Goal: Check status: Check status

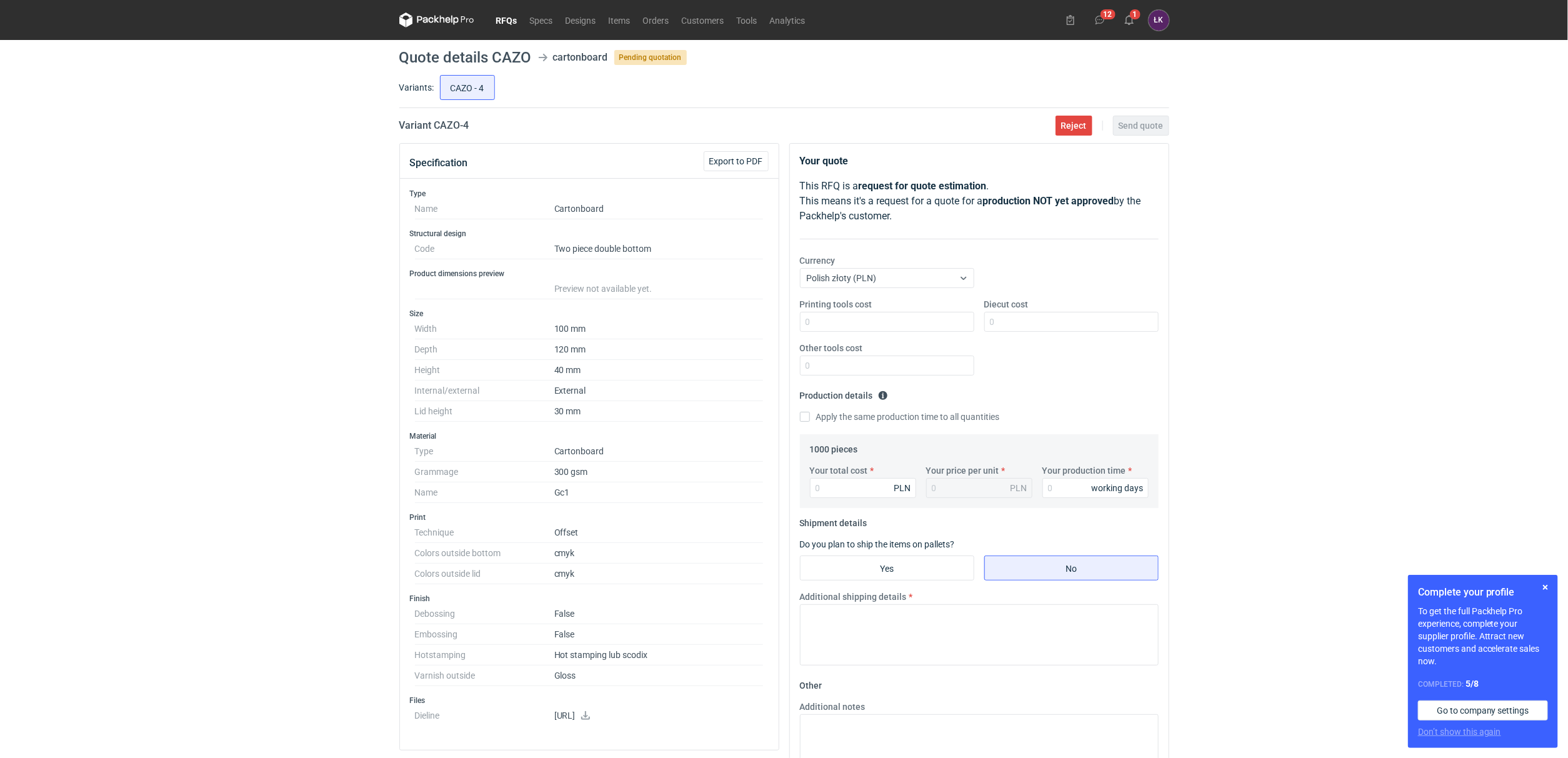
click at [287, 493] on div "RFQs Specs Designs Items Orders Customers Tools Analytics 12 1 [PERSON_NAME] Ko…" at bounding box center [784, 379] width 1568 height 758
click at [199, 336] on div "RFQs Specs Designs Items Orders Customers Tools Analytics 12 1 [PERSON_NAME] Ko…" at bounding box center [784, 379] width 1568 height 758
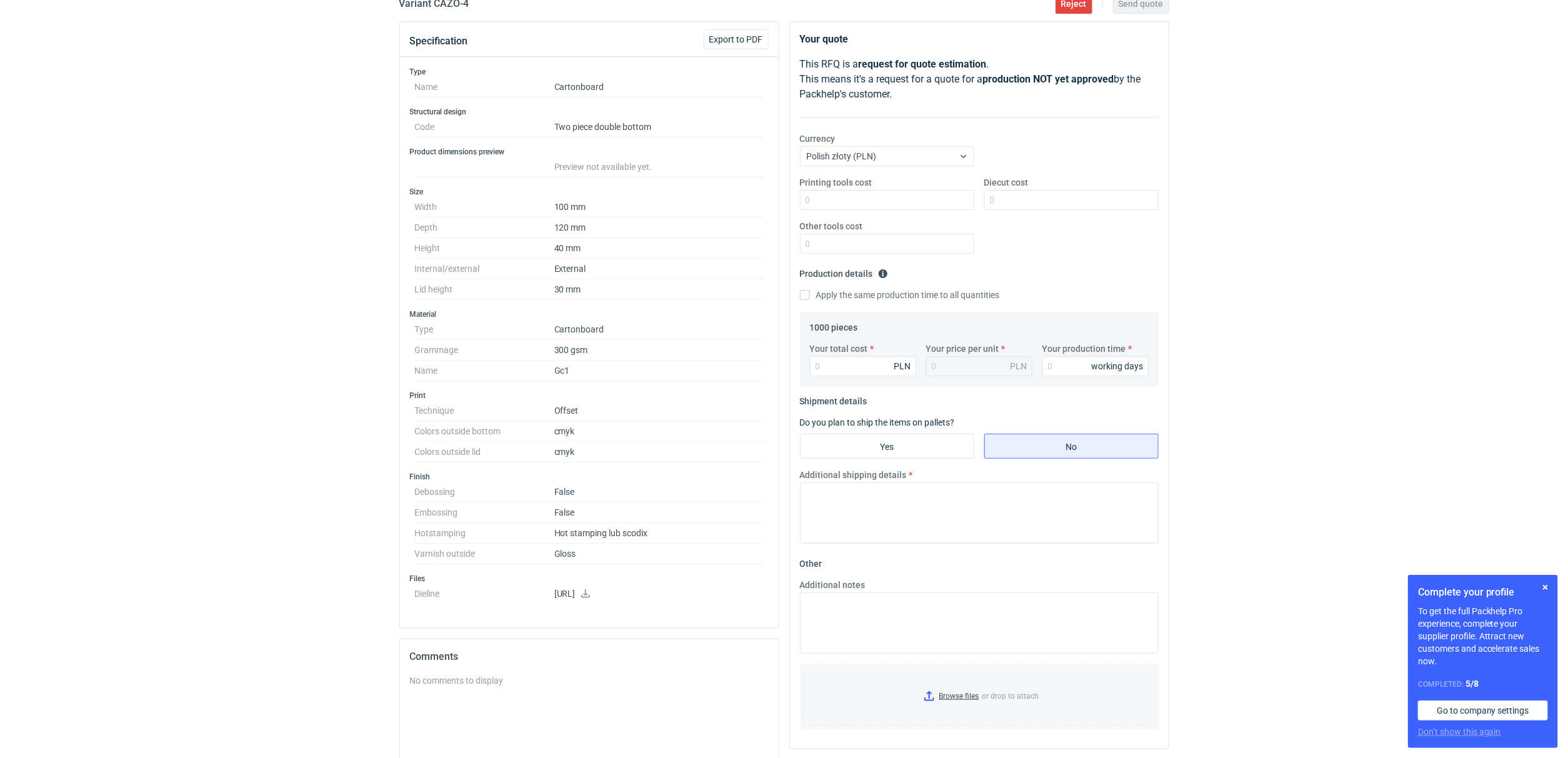
scroll to position [281, 0]
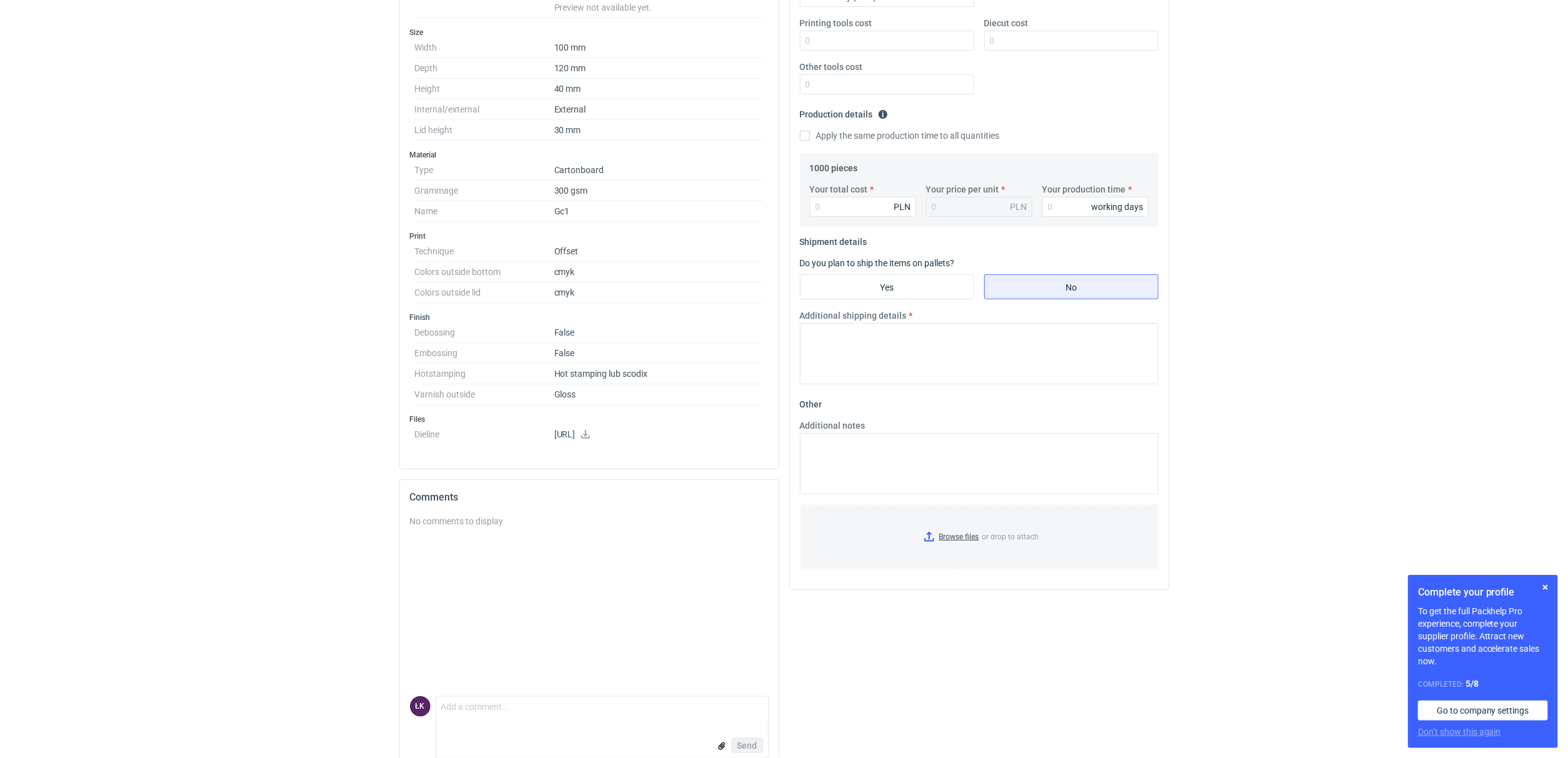
click at [308, 468] on div "RFQs Specs Designs Items Orders Customers Tools Analytics 12 1 [PERSON_NAME] Ko…" at bounding box center [784, 98] width 1568 height 758
